Goal: Information Seeking & Learning: Learn about a topic

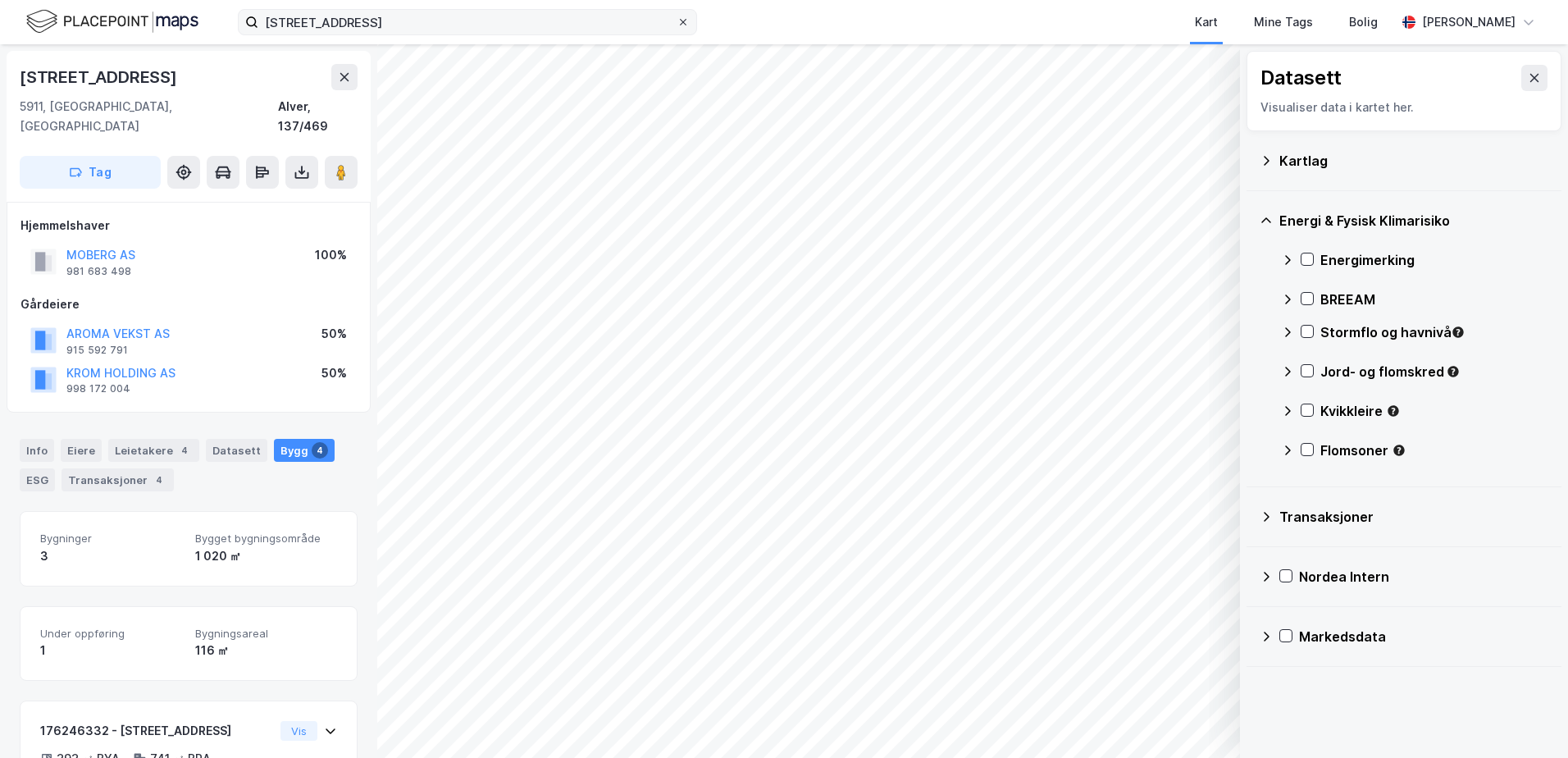
click at [683, 20] on icon at bounding box center [683, 21] width 10 height 10
click at [676, 20] on input "[STREET_ADDRESS]" at bounding box center [467, 22] width 418 height 24
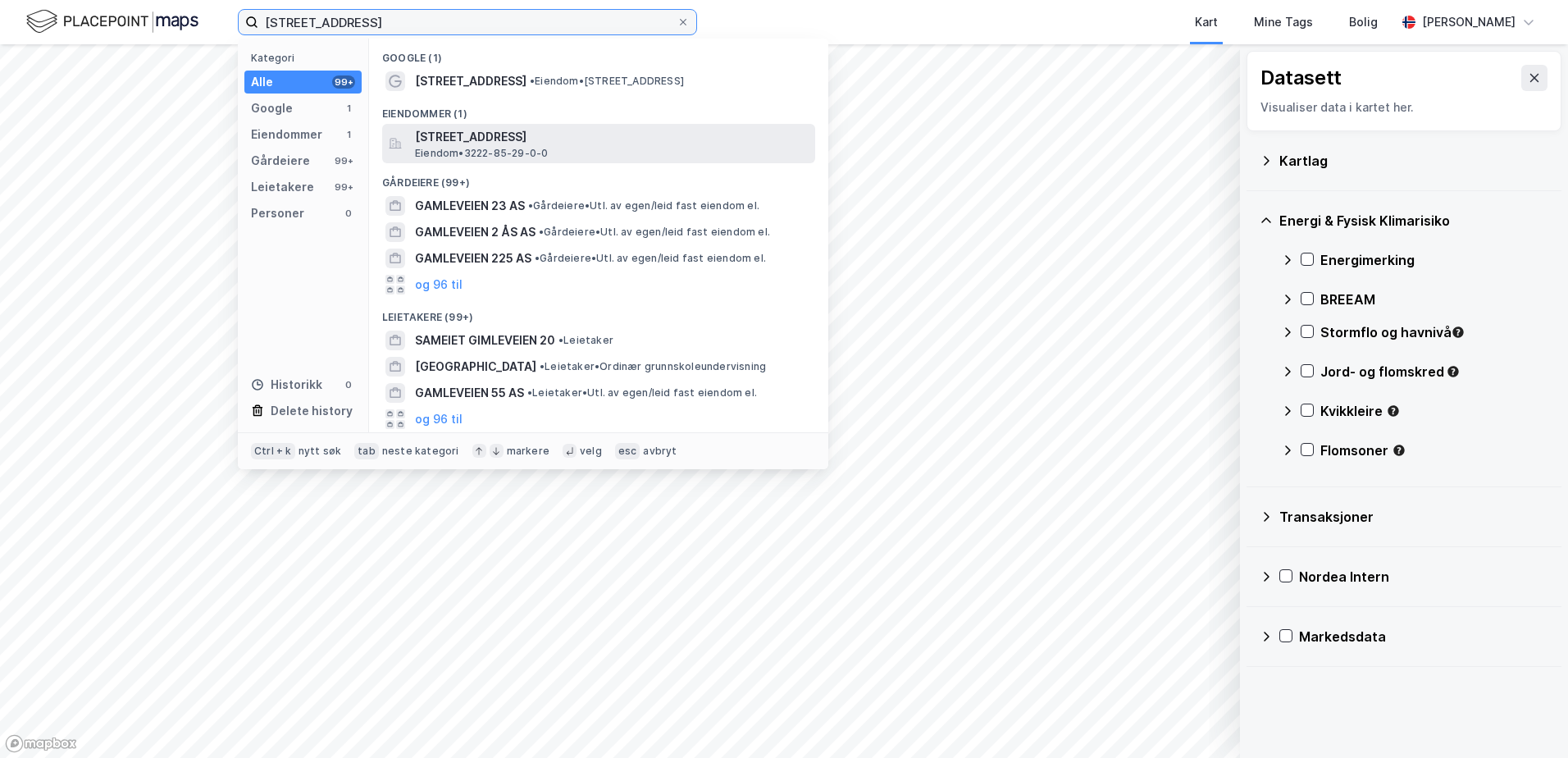
type input "[STREET_ADDRESS]"
click at [493, 137] on span "[STREET_ADDRESS]" at bounding box center [612, 136] width 394 height 20
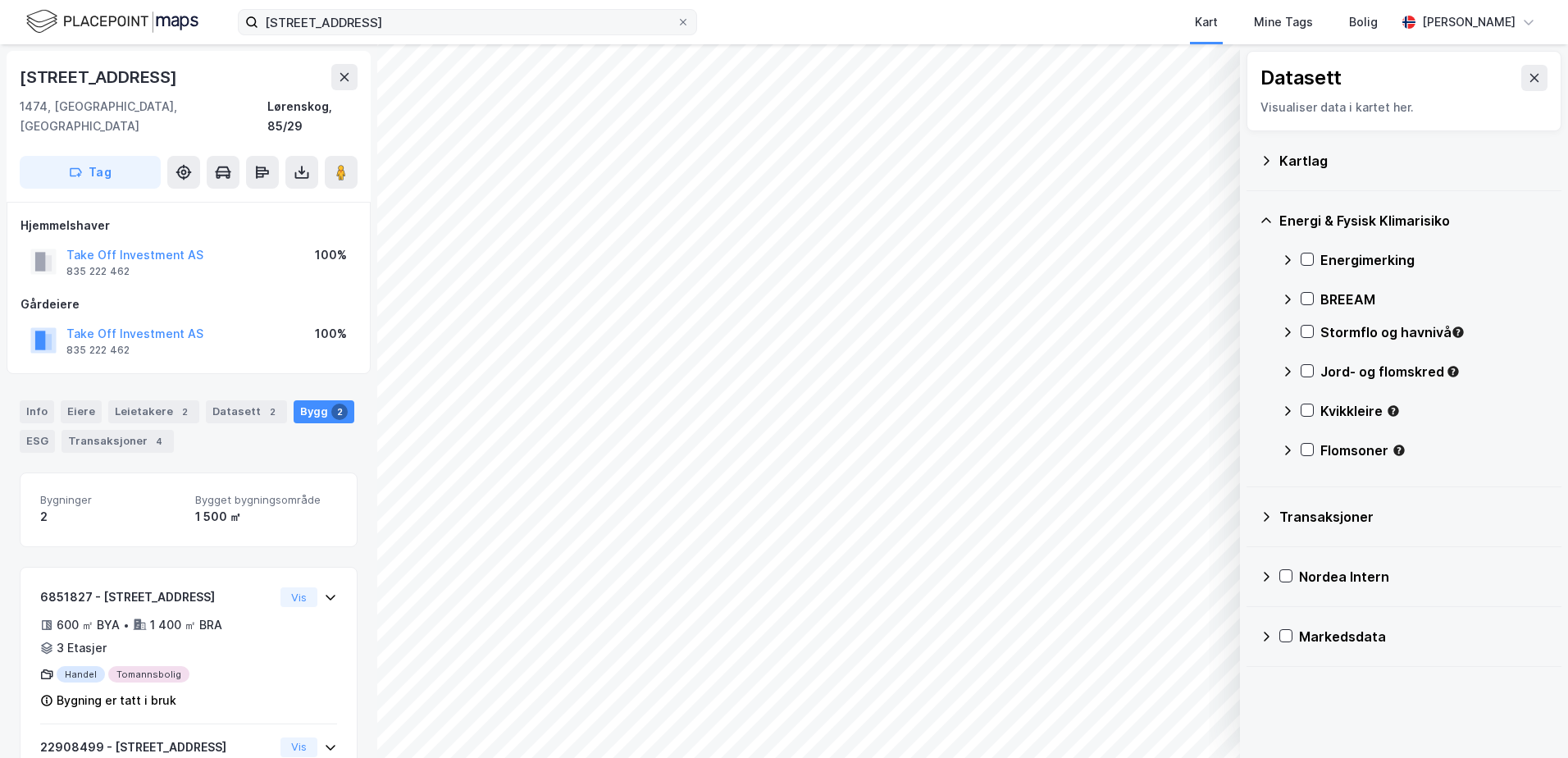
click at [1276, 159] on div "Kartlag" at bounding box center [1405, 160] width 289 height 39
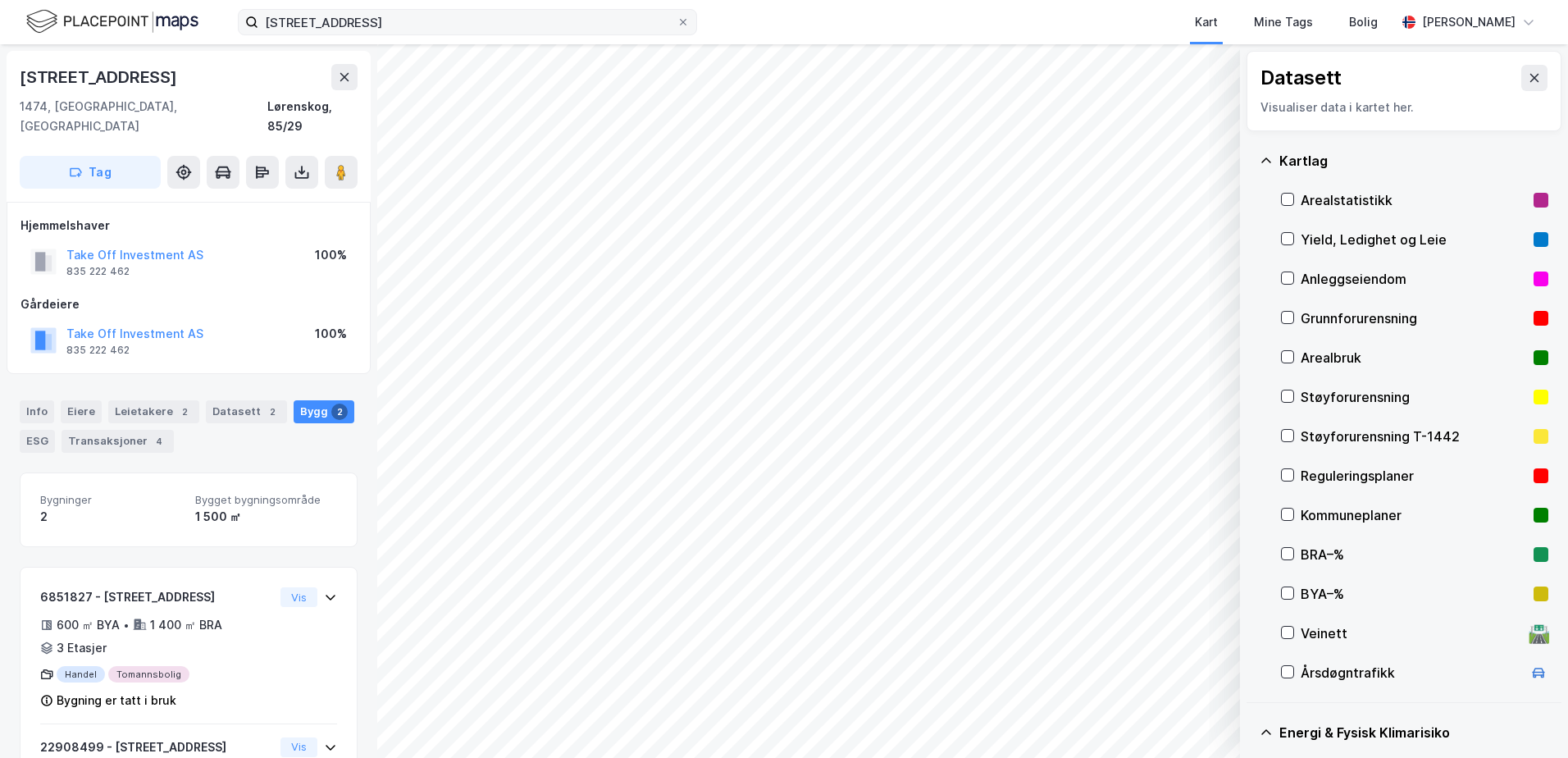
click at [1328, 316] on div "Grunnforurensning" at bounding box center [1414, 318] width 227 height 20
click at [1288, 313] on icon at bounding box center [1287, 317] width 11 height 11
click at [1261, 162] on icon at bounding box center [1267, 160] width 13 height 13
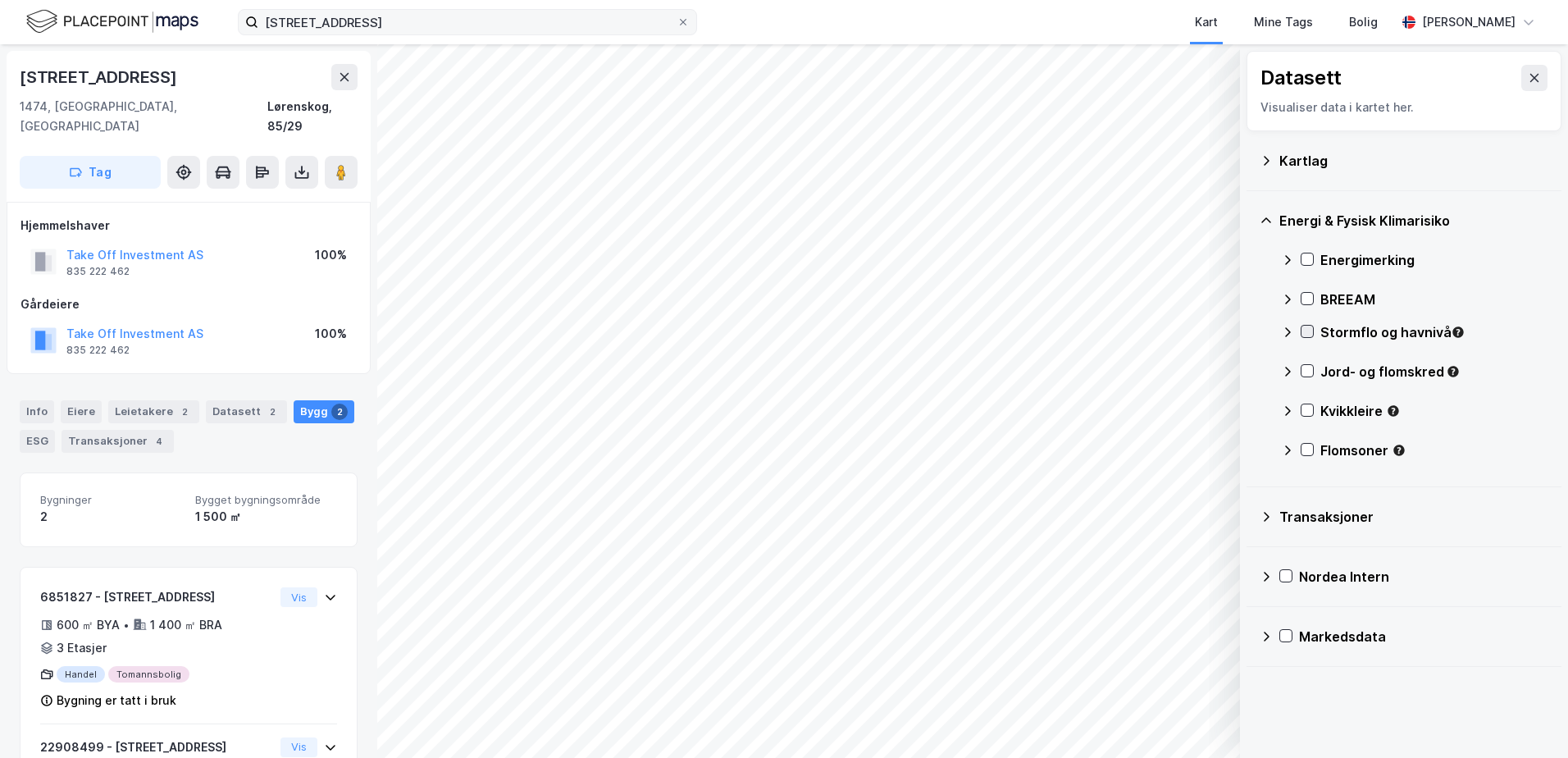
click at [1309, 334] on icon at bounding box center [1307, 331] width 11 height 11
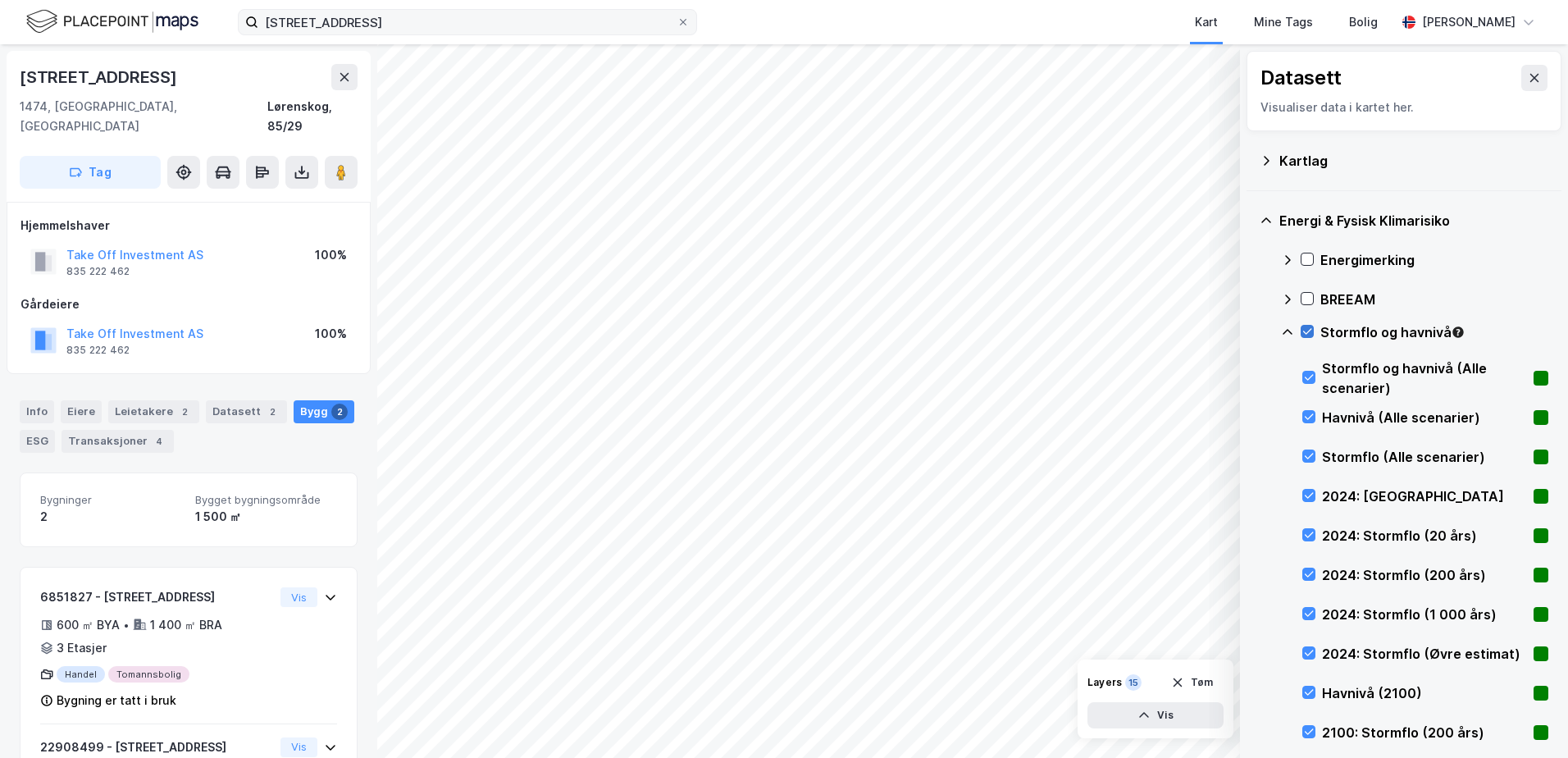
click at [1309, 333] on icon at bounding box center [1307, 331] width 11 height 11
click at [1303, 324] on div "Stormflo og havnivå" at bounding box center [1415, 338] width 268 height 39
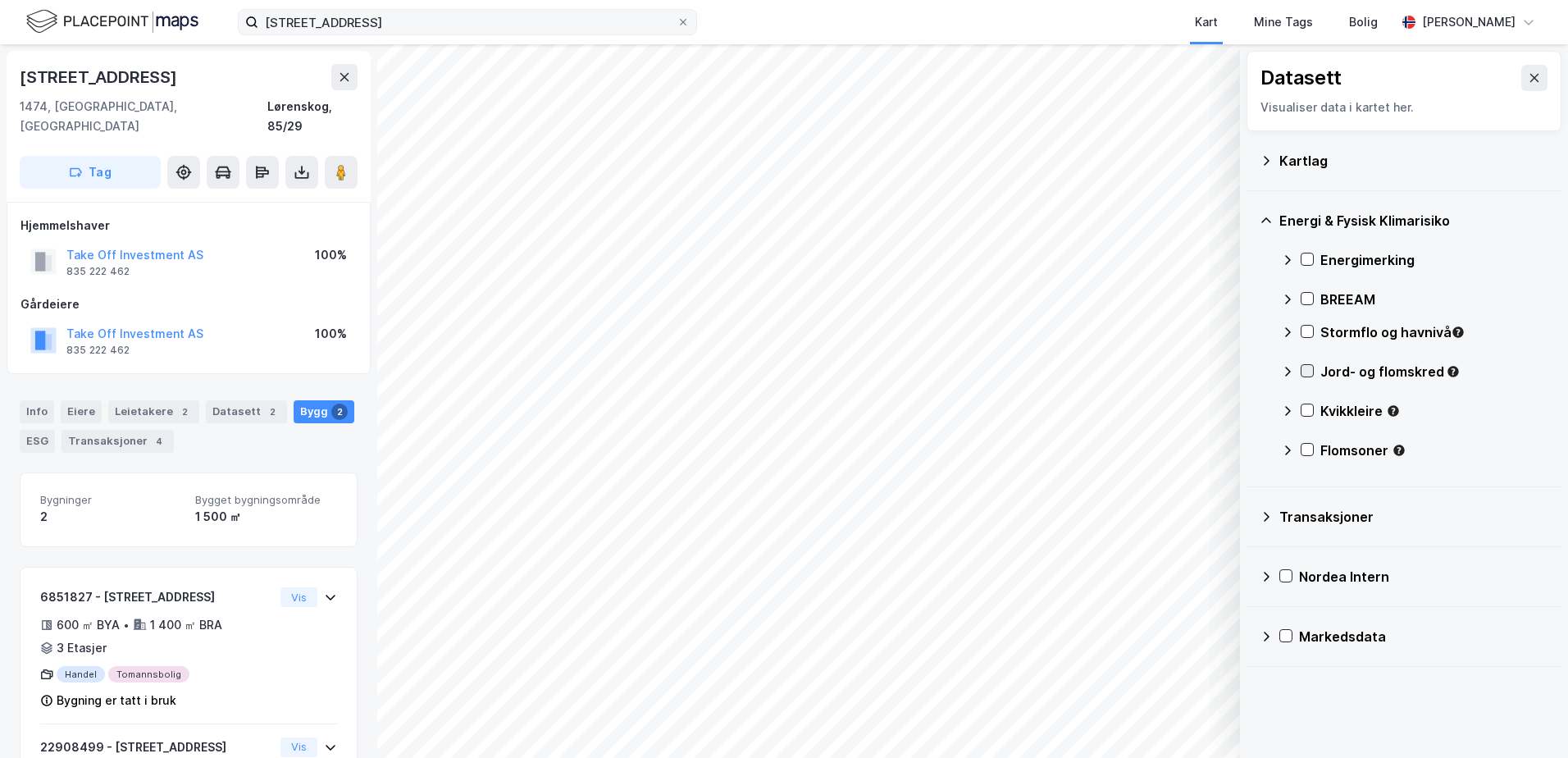
click at [1302, 366] on icon at bounding box center [1307, 370] width 11 height 11
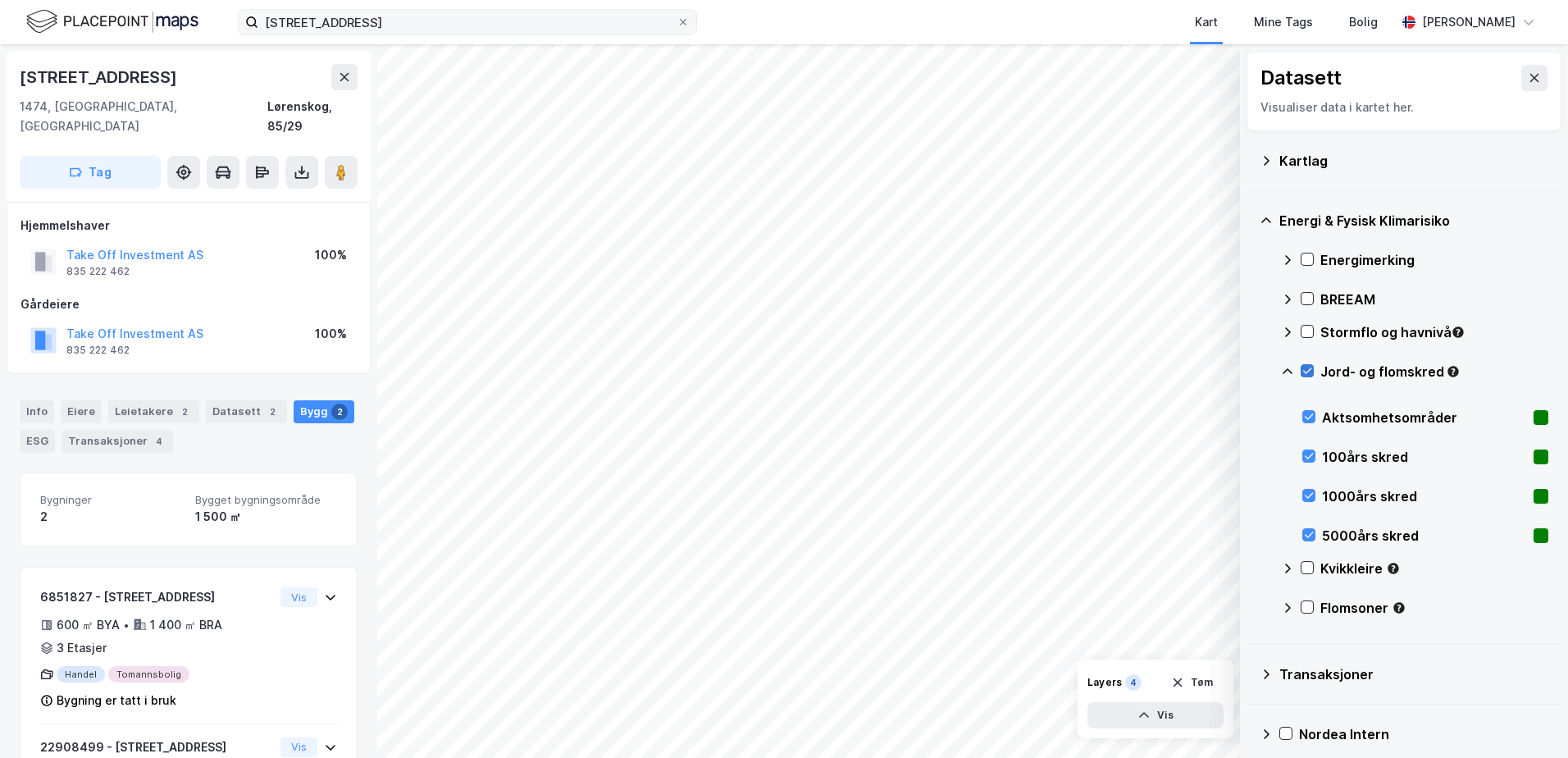
click at [1302, 366] on icon at bounding box center [1307, 370] width 11 height 11
click at [1288, 367] on icon at bounding box center [1288, 371] width 13 height 13
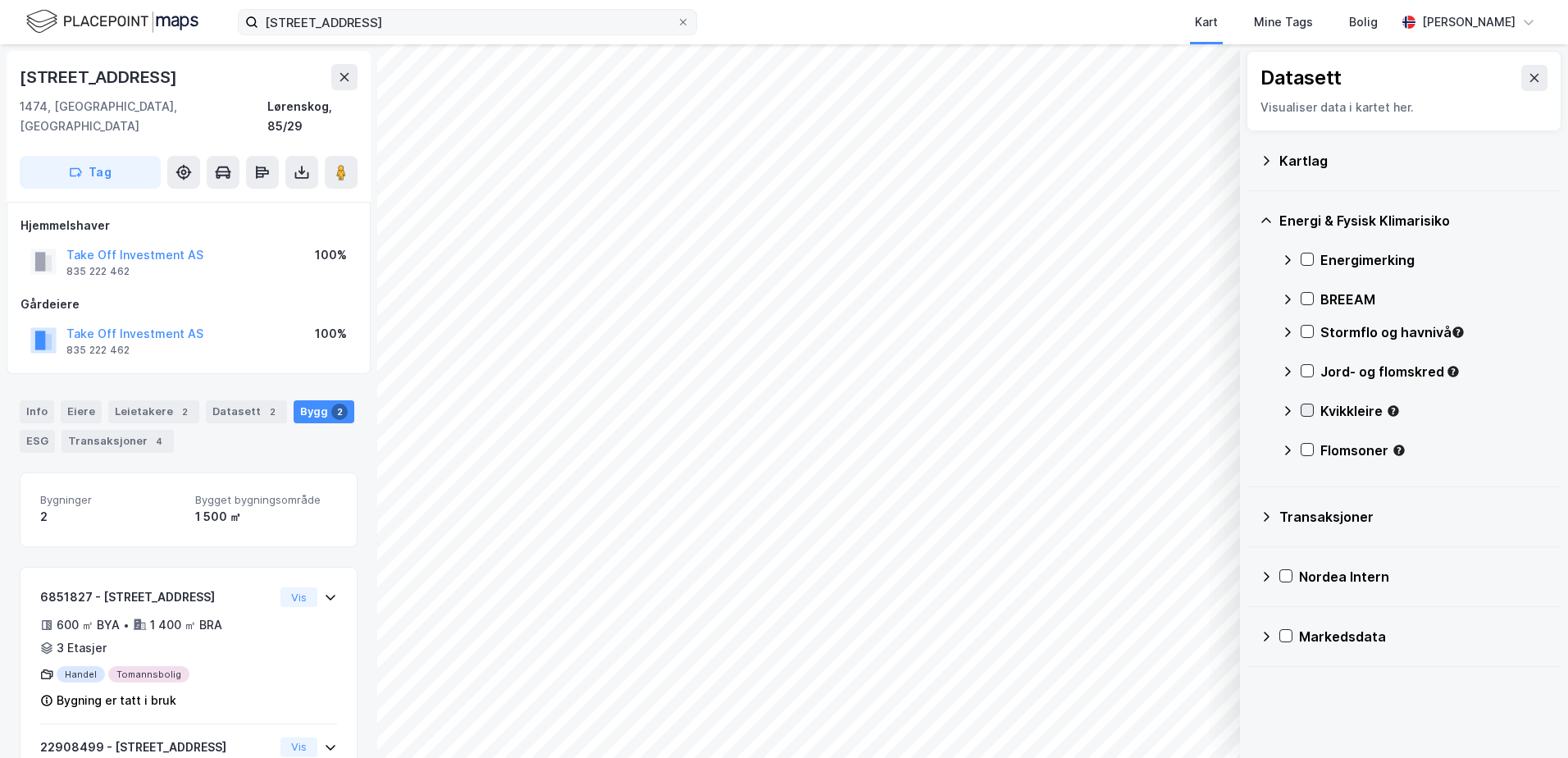
click at [1306, 406] on icon at bounding box center [1307, 410] width 11 height 11
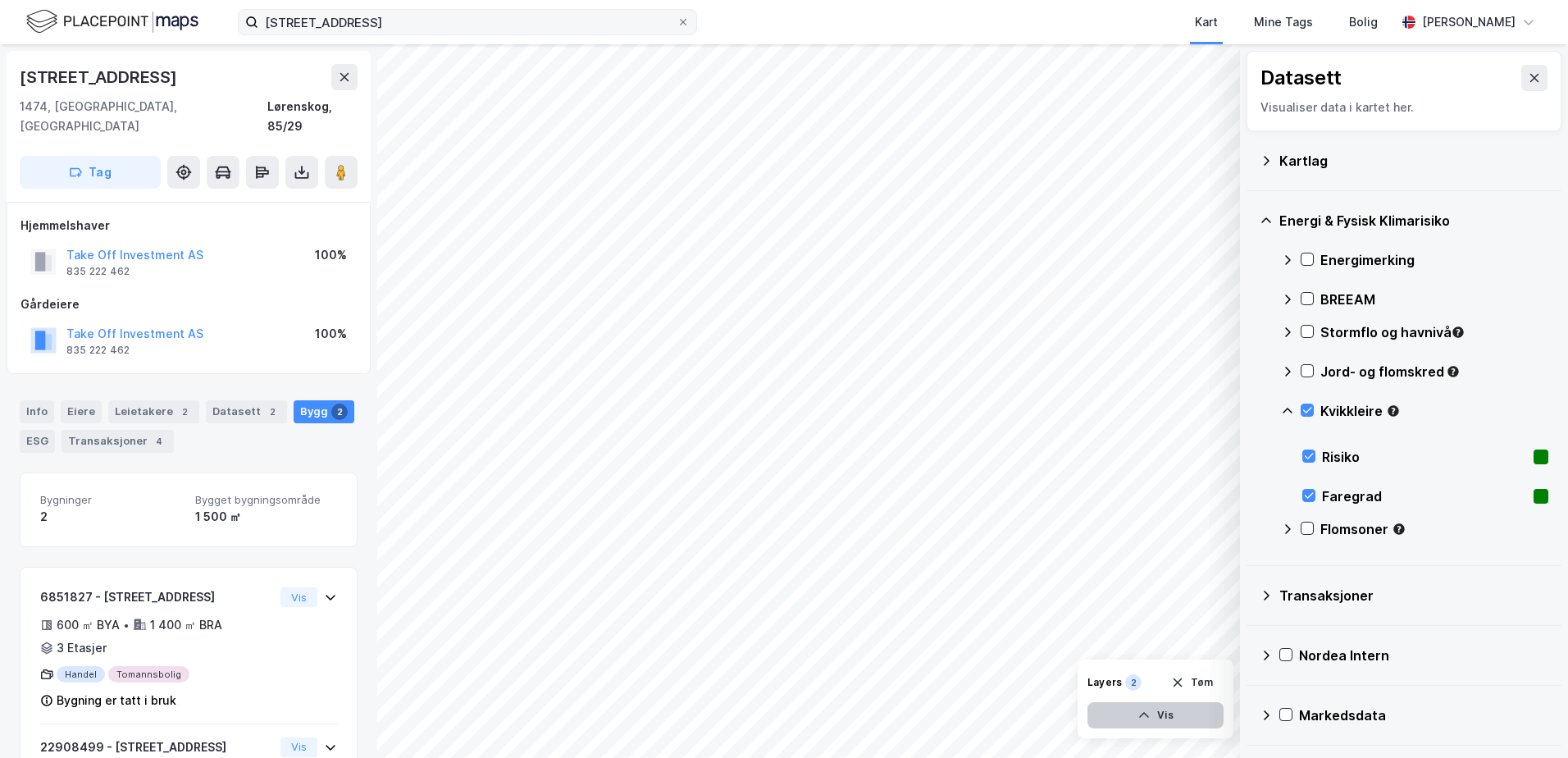
click at [1173, 707] on button "Vis" at bounding box center [1156, 715] width 136 height 26
click at [1206, 636] on icon at bounding box center [1207, 640] width 13 height 13
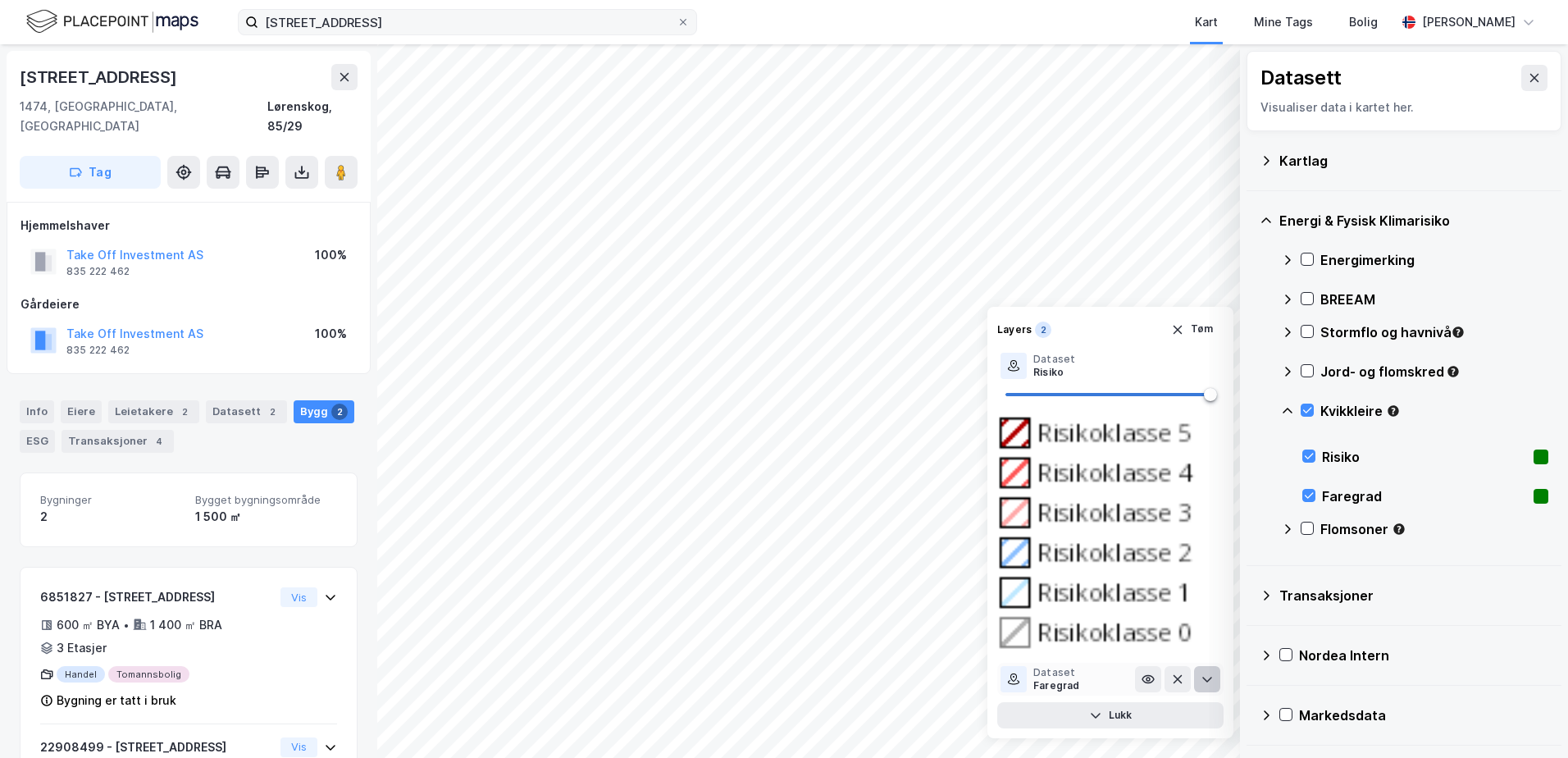
click at [1205, 682] on icon at bounding box center [1207, 679] width 13 height 13
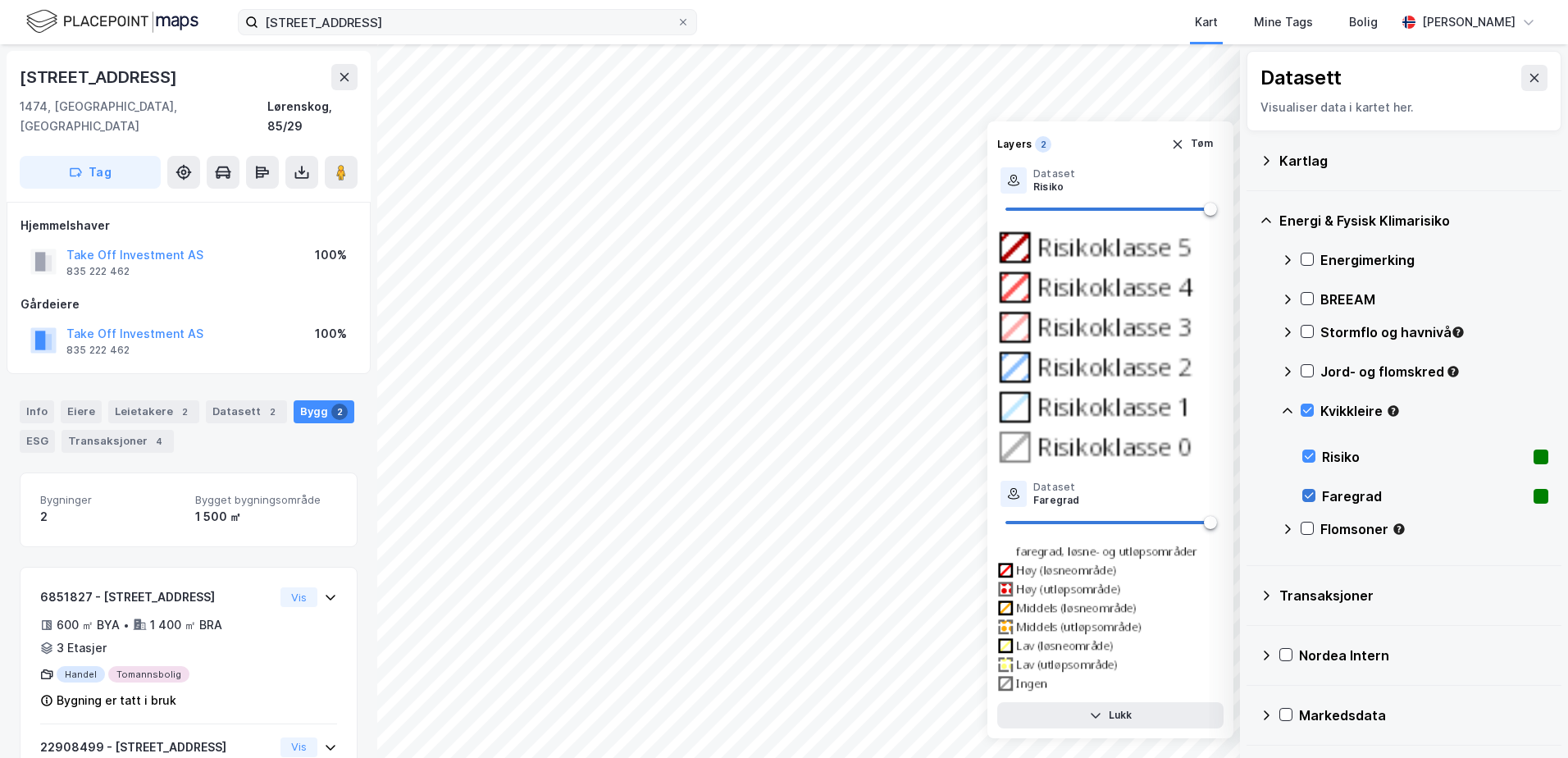
click at [1309, 492] on icon at bounding box center [1309, 495] width 11 height 11
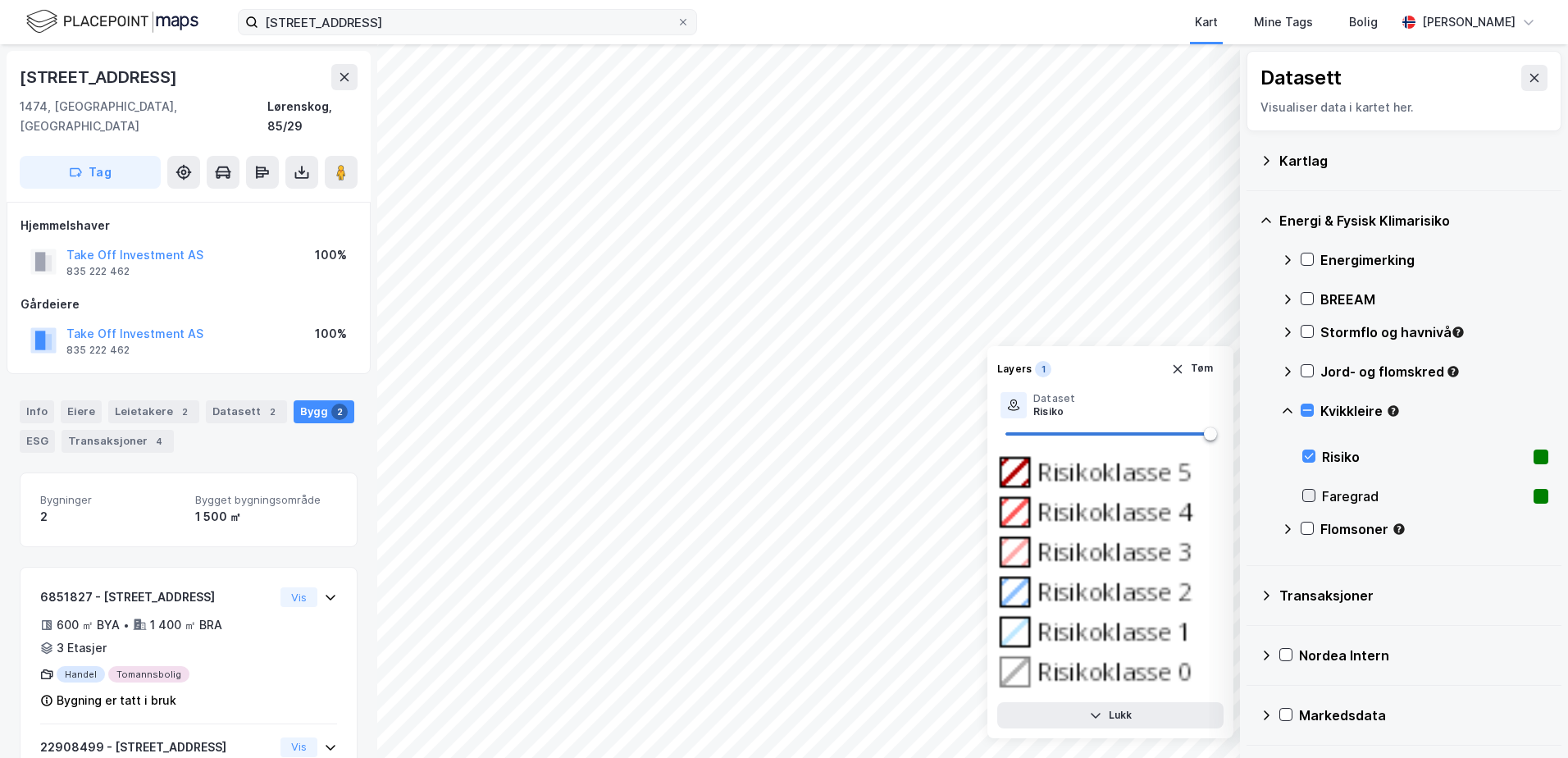
click at [1309, 492] on icon at bounding box center [1309, 495] width 11 height 11
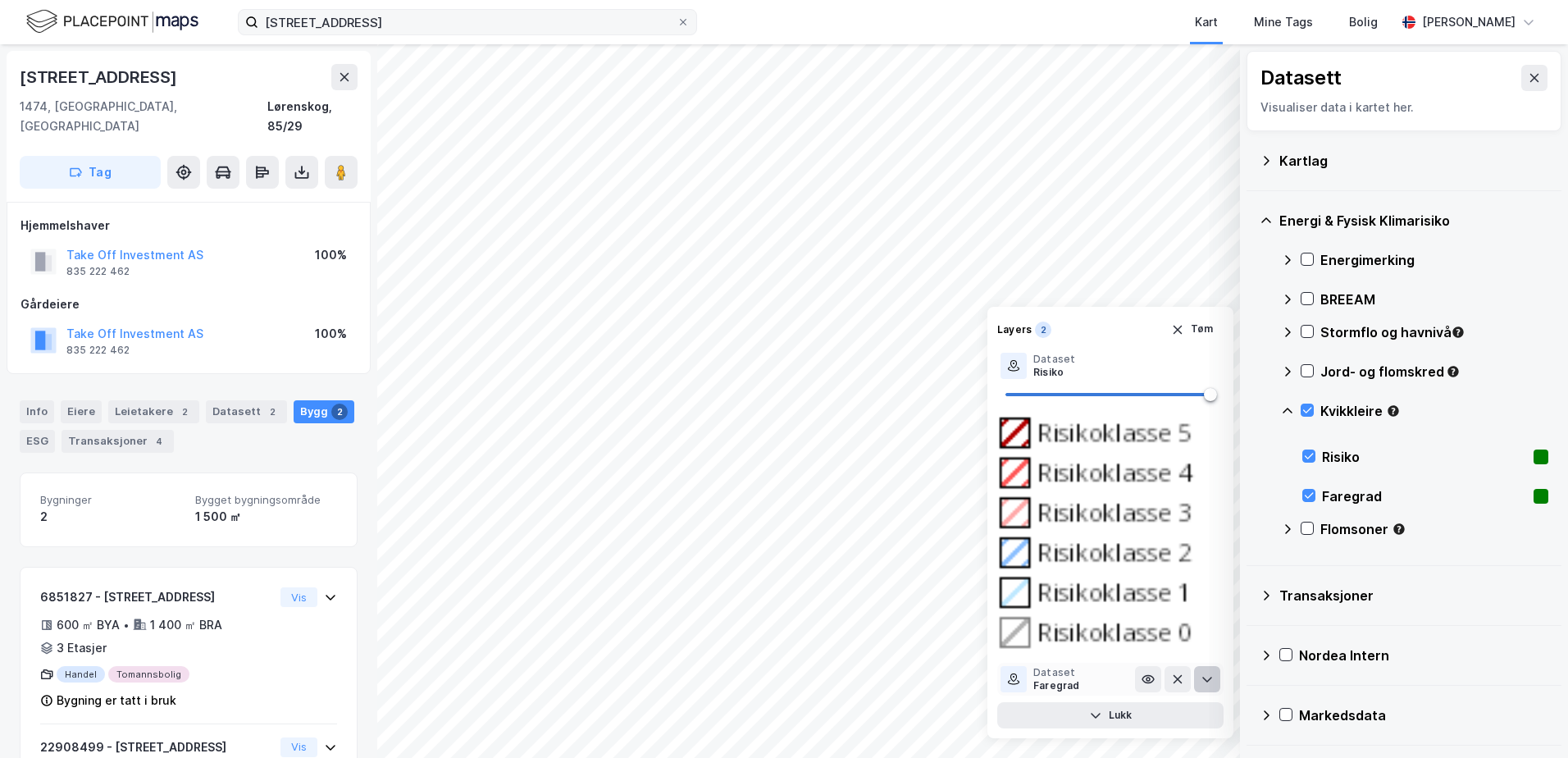
click at [1205, 680] on icon at bounding box center [1207, 679] width 10 height 6
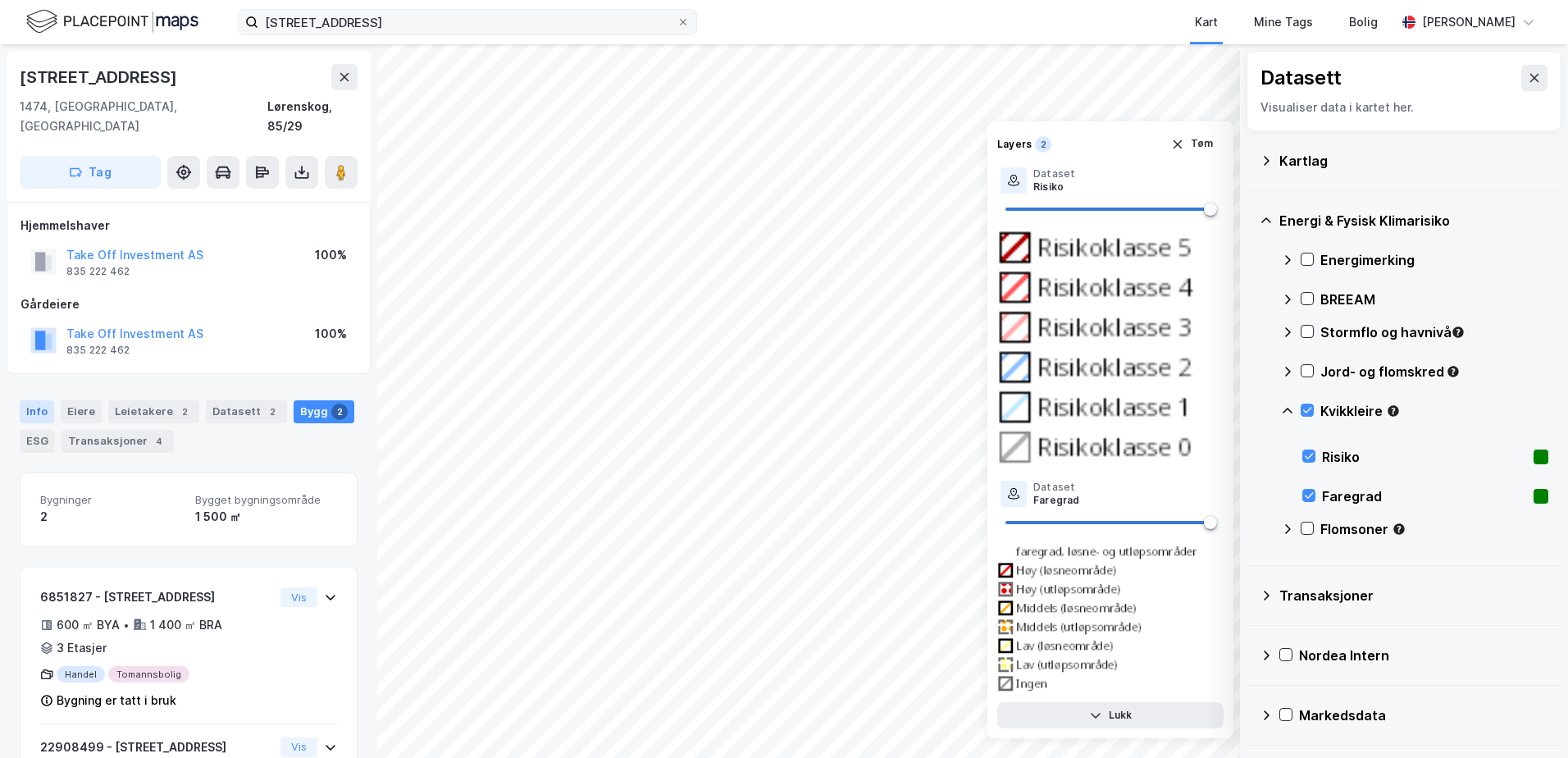
click at [37, 400] on div "Info" at bounding box center [36, 411] width 35 height 23
